Goal: Communication & Community: Answer question/provide support

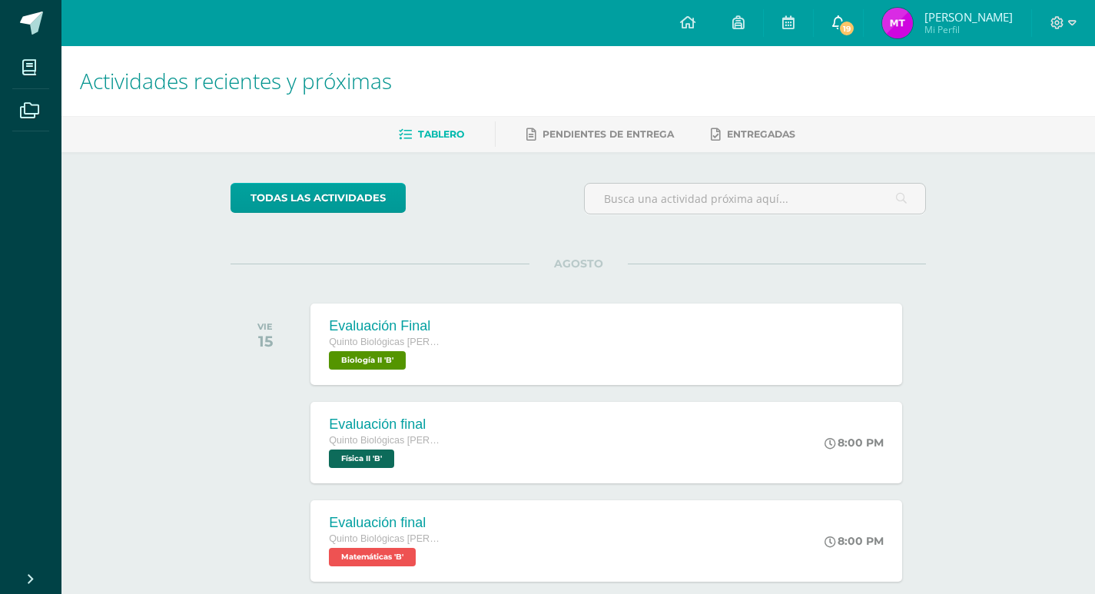
click at [833, 22] on icon at bounding box center [838, 22] width 12 height 14
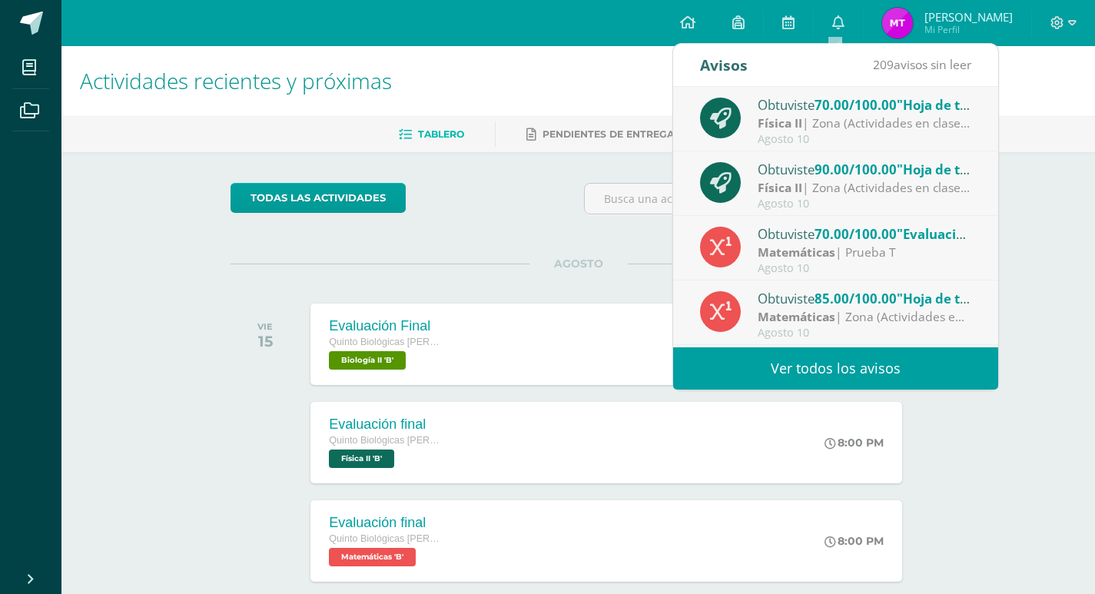
click at [915, 361] on link "Ver todos los avisos" at bounding box center [835, 368] width 325 height 42
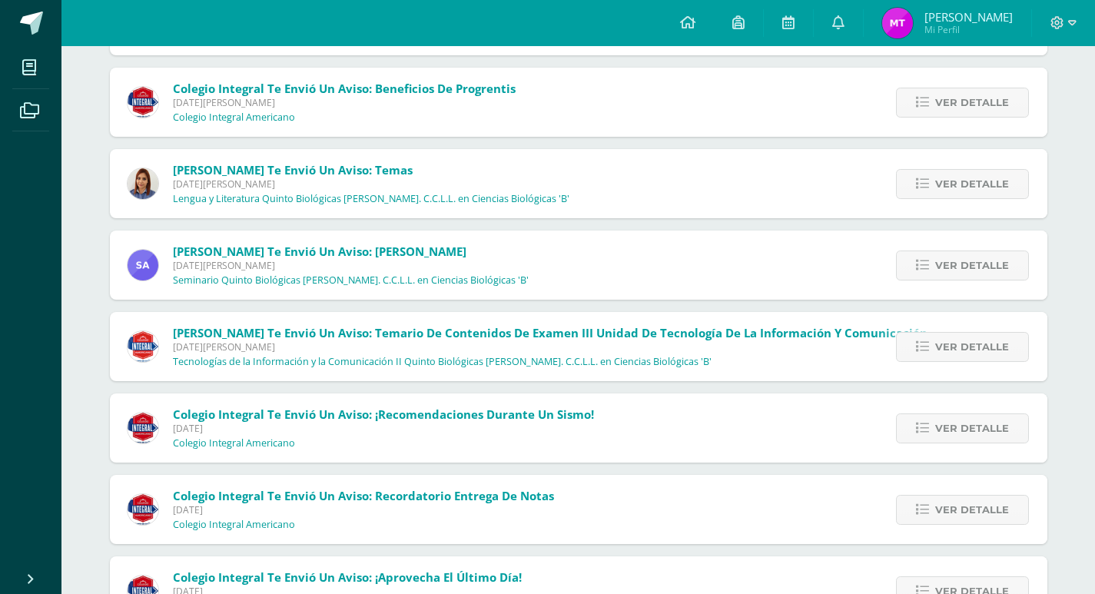
scroll to position [1888, 0]
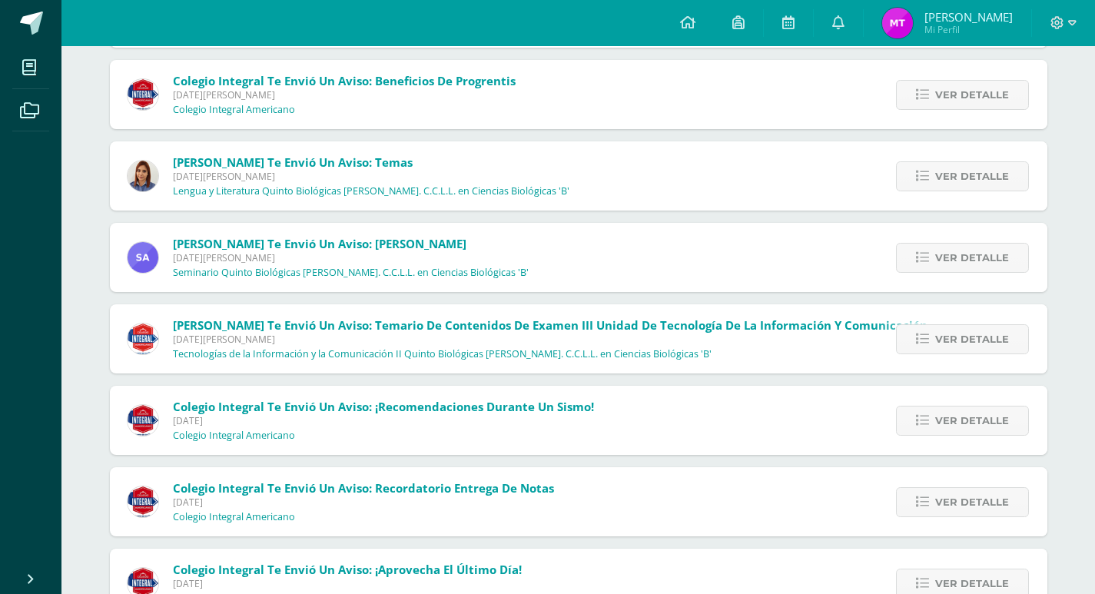
click at [547, 172] on div "Vivian Chávez te envió un aviso: Temas Lunes 04 de Agosto de 2025 Lengua y Lite…" at bounding box center [579, 175] width 938 height 69
click at [978, 187] on span "Ver detalle" at bounding box center [972, 176] width 74 height 28
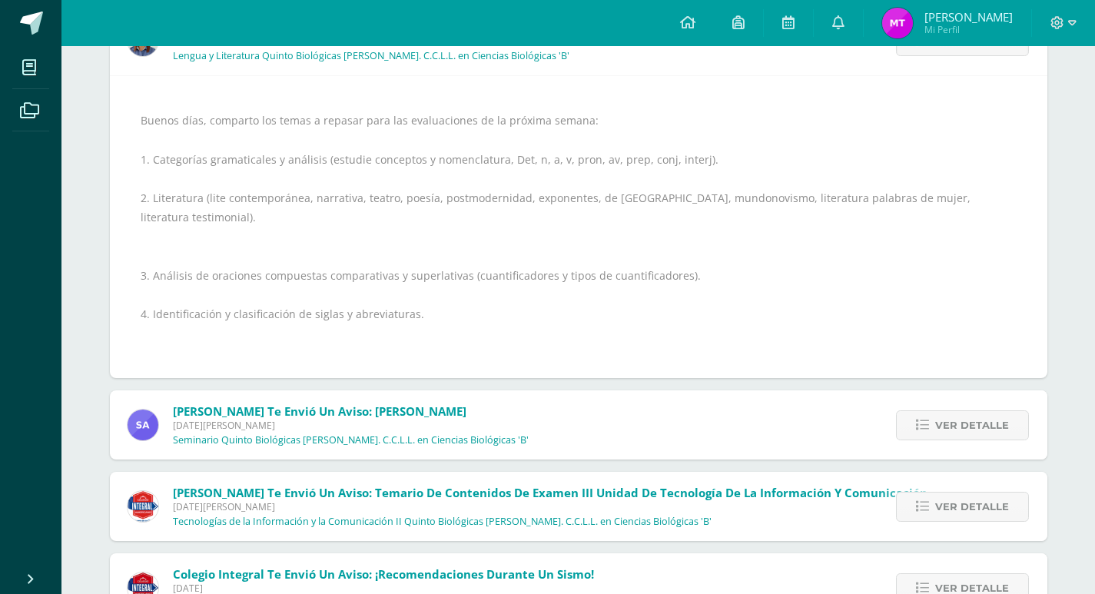
scroll to position [1994, 0]
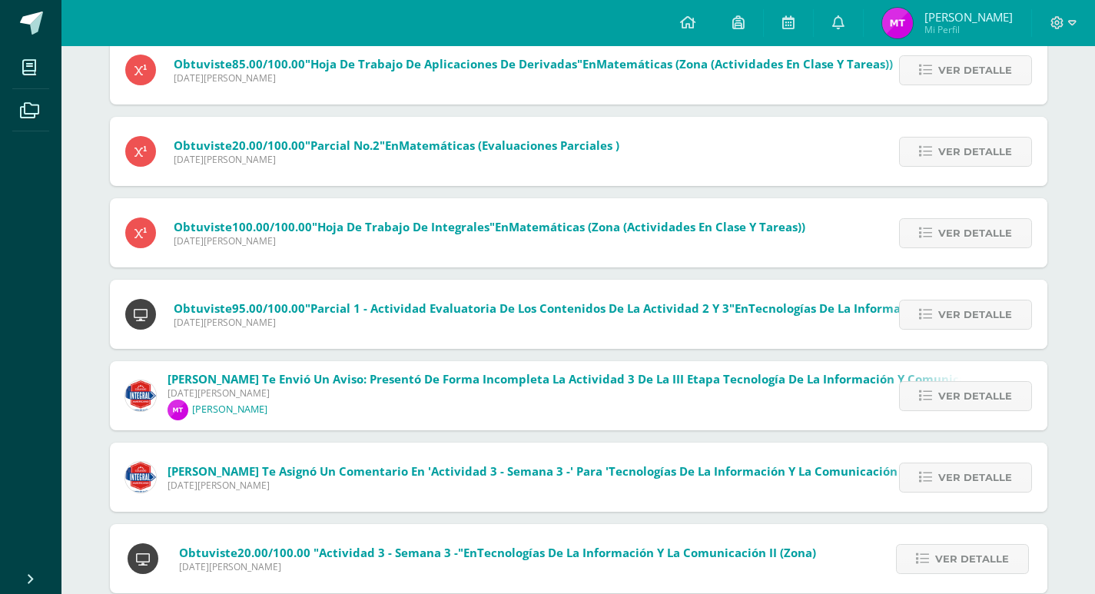
scroll to position [527, 0]
